Goal: Information Seeking & Learning: Learn about a topic

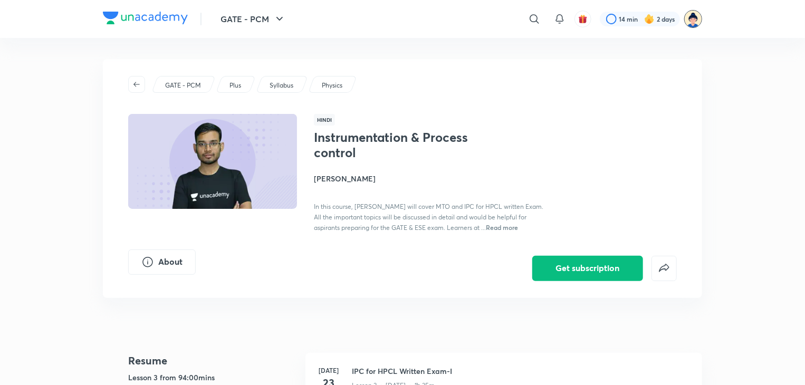
click at [694, 17] on img at bounding box center [693, 19] width 18 height 18
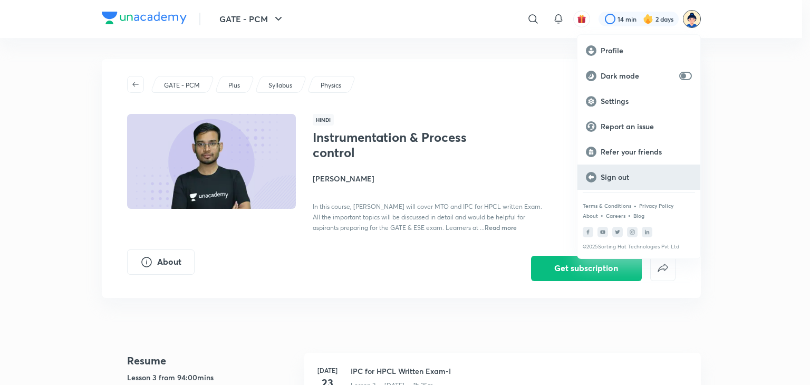
click at [615, 176] on p "Sign out" at bounding box center [646, 176] width 91 height 9
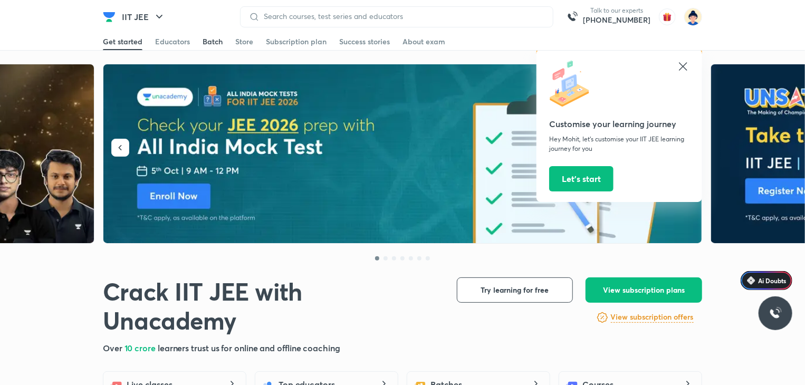
click at [213, 39] on div "Batch" at bounding box center [213, 41] width 20 height 11
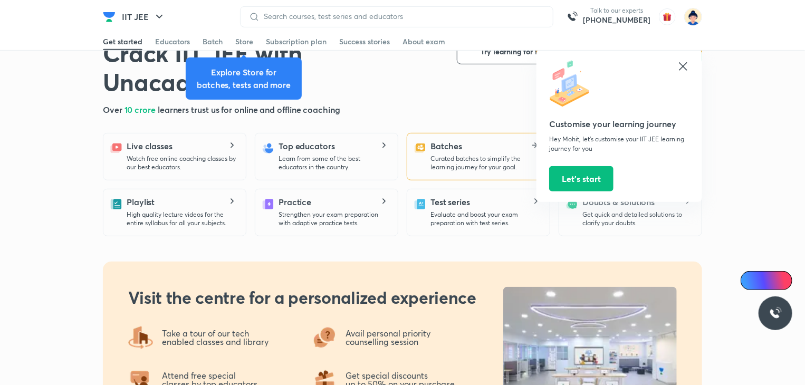
click at [456, 164] on p "Curated batches to simplify the learning journey for your goal." at bounding box center [485, 163] width 111 height 17
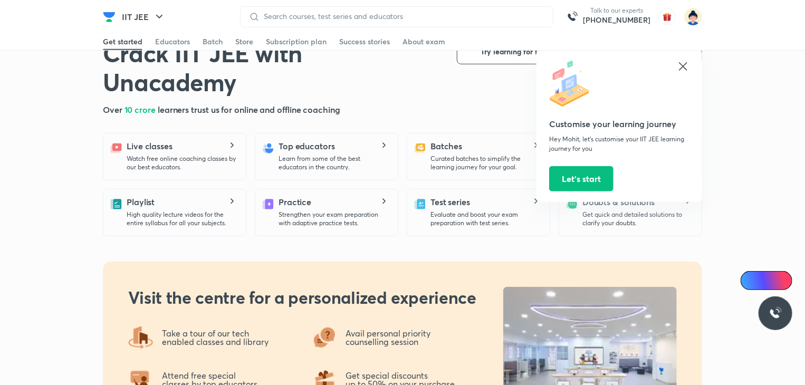
click at [685, 68] on icon at bounding box center [683, 66] width 8 height 8
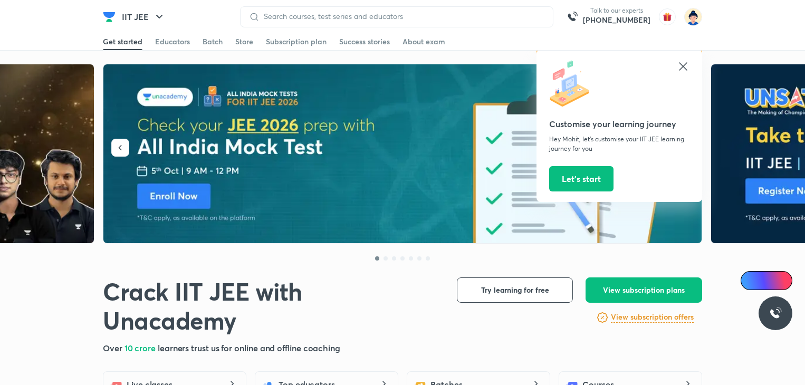
click at [159, 17] on icon "button" at bounding box center [159, 17] width 6 height 4
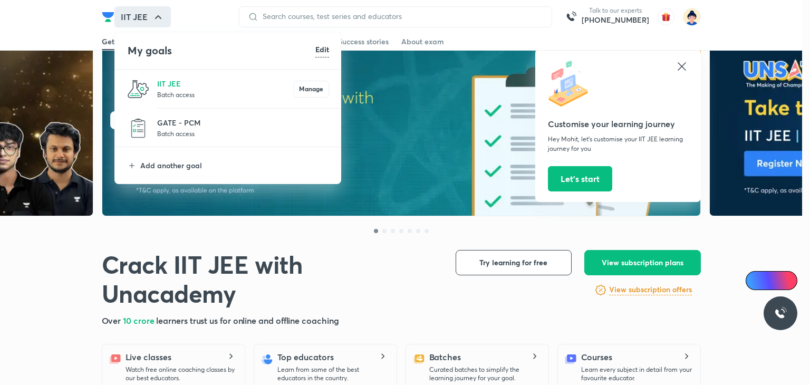
click at [180, 117] on p "GATE - PCM" at bounding box center [243, 122] width 172 height 11
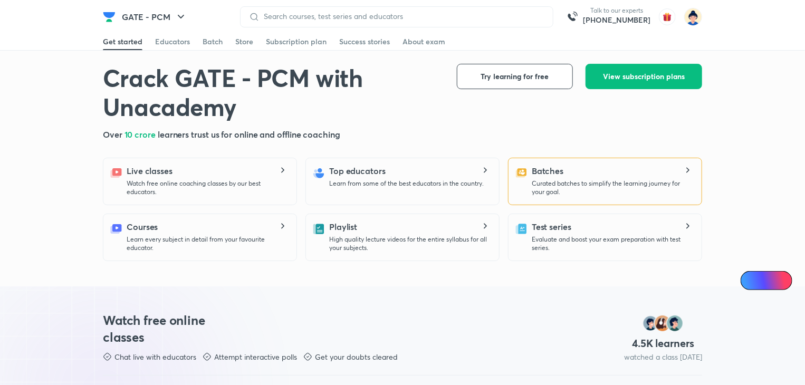
click at [527, 197] on div "Batches Curated batches to simplify the learning journey for your goal." at bounding box center [605, 181] width 194 height 47
click at [551, 178] on div "Batches Curated batches to simplify the learning journey for your goal." at bounding box center [612, 181] width 161 height 32
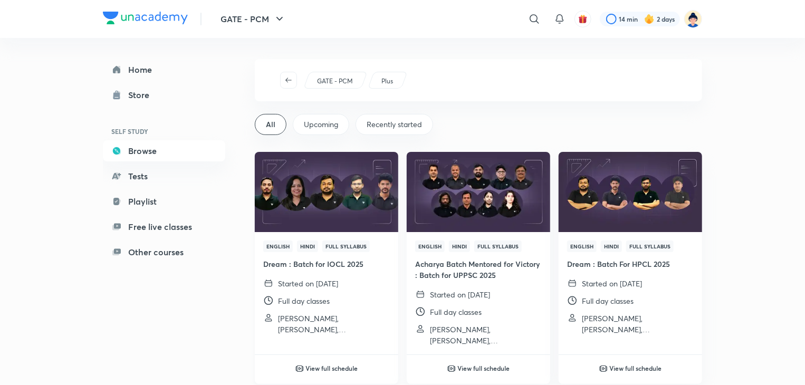
click at [357, 185] on img at bounding box center [326, 192] width 146 height 82
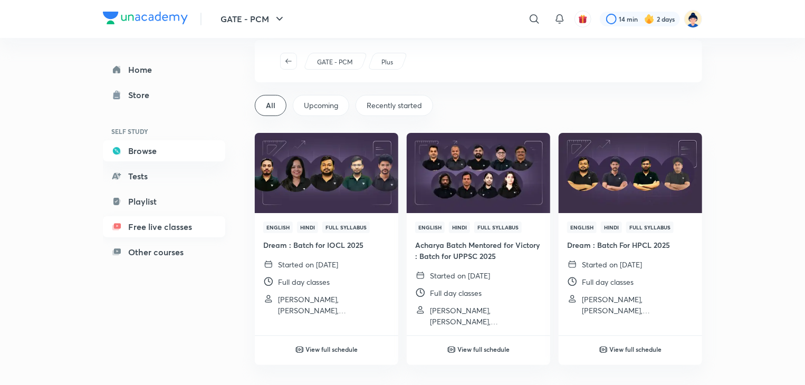
scroll to position [14, 0]
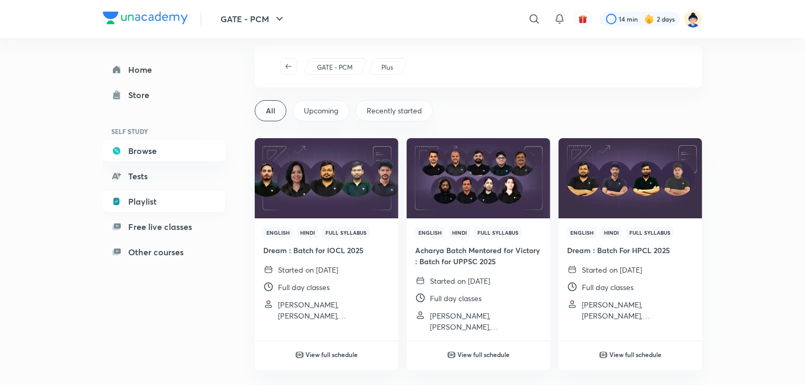
click at [138, 202] on link "Playlist" at bounding box center [164, 201] width 122 height 21
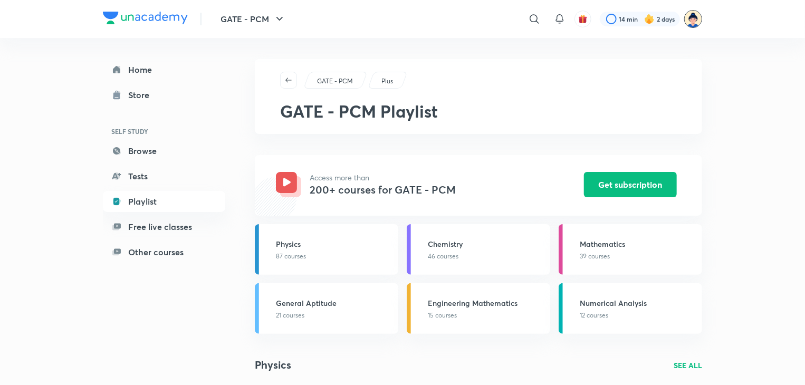
click at [694, 22] on img at bounding box center [693, 19] width 18 height 18
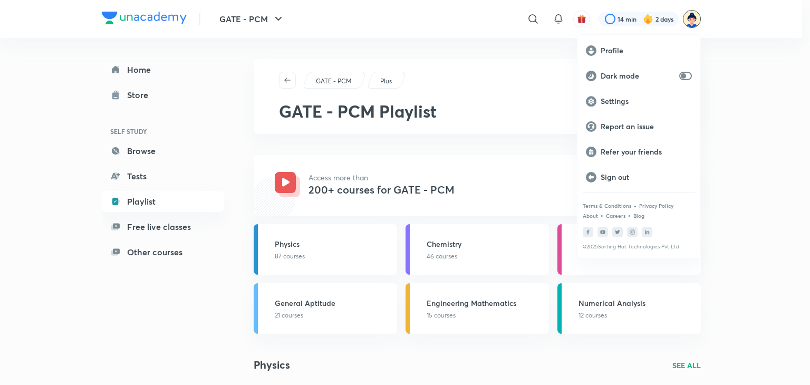
click at [694, 22] on div at bounding box center [405, 192] width 810 height 385
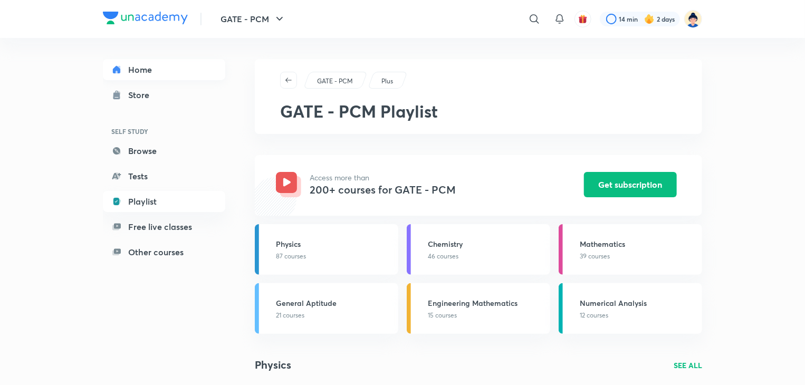
click at [142, 67] on link "Home" at bounding box center [164, 69] width 122 height 21
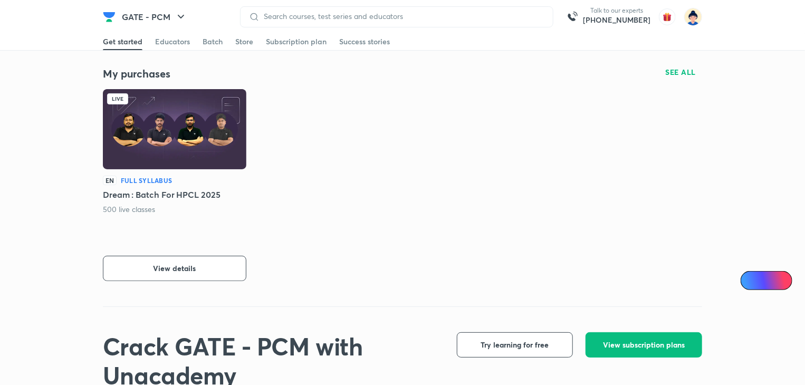
click at [184, 135] on img at bounding box center [174, 129] width 143 height 80
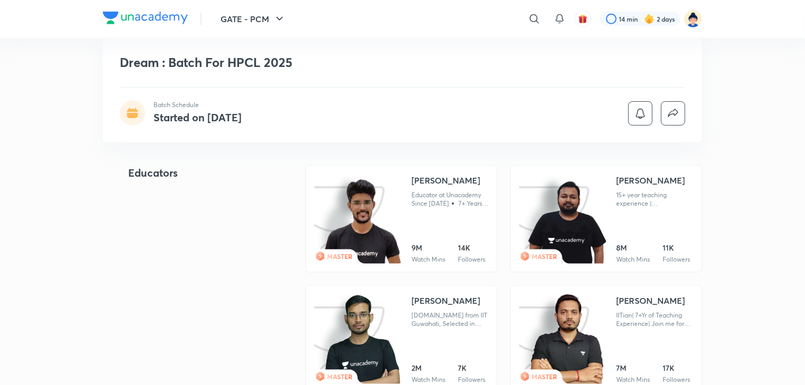
scroll to position [616, 0]
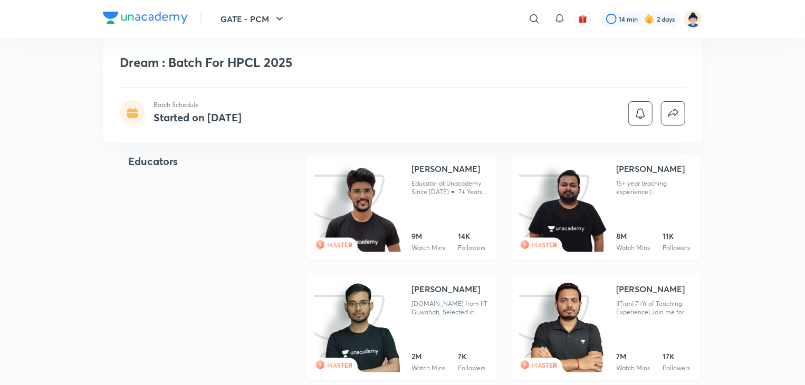
click at [376, 214] on img at bounding box center [363, 210] width 80 height 87
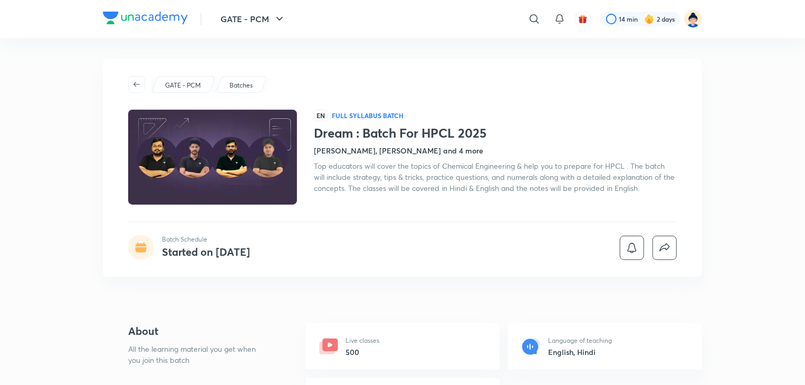
click at [189, 154] on img at bounding box center [213, 157] width 172 height 97
click at [216, 175] on img at bounding box center [213, 157] width 172 height 97
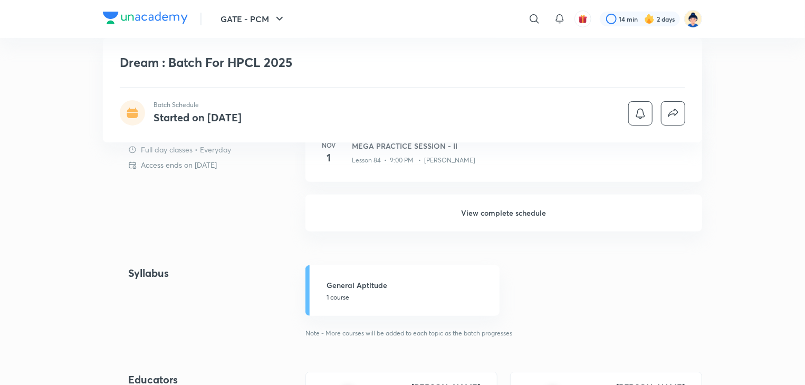
scroll to position [398, 0]
click at [506, 213] on h6 "View complete schedule" at bounding box center [503, 212] width 397 height 37
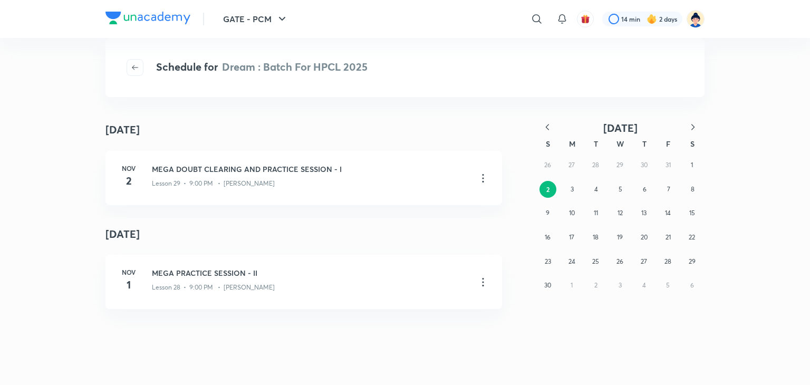
click at [546, 128] on icon "button" at bounding box center [547, 127] width 11 height 11
click at [668, 188] on abbr "11" at bounding box center [668, 189] width 4 height 8
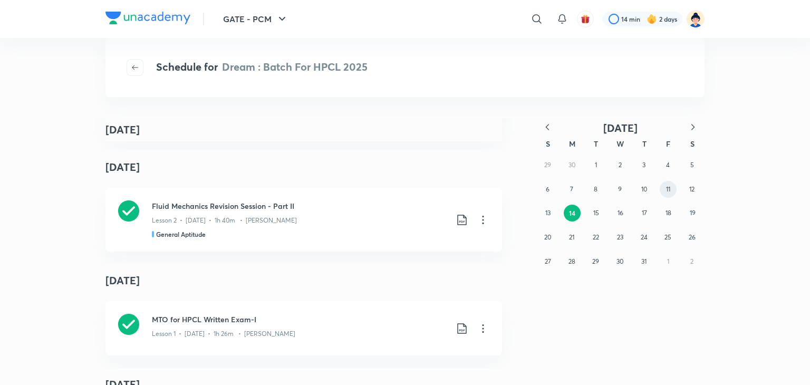
scroll to position [658, 0]
click at [129, 204] on icon at bounding box center [128, 209] width 21 height 21
